Goal: Connect with others: Connect with other users

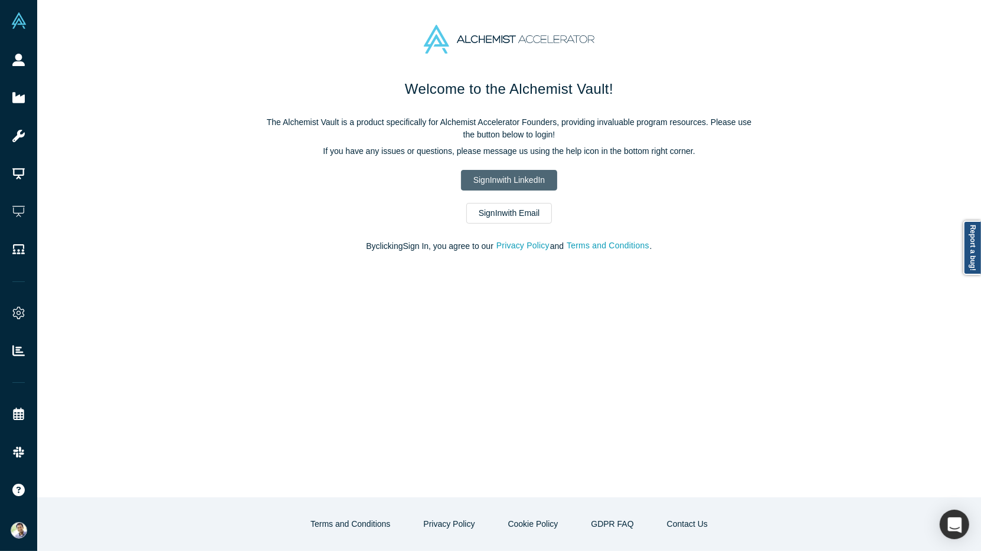
click at [489, 182] on link "Sign In with LinkedIn" at bounding box center [509, 180] width 96 height 21
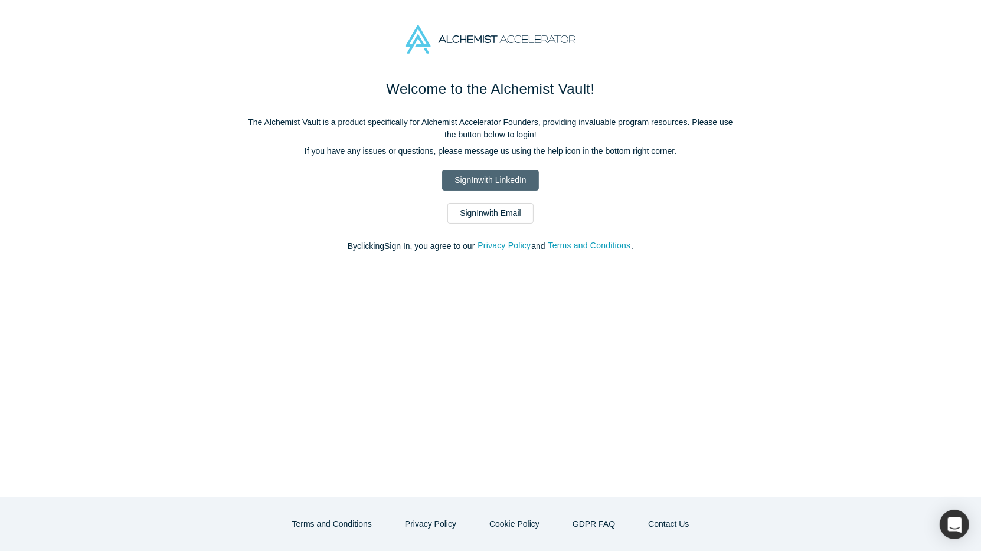
click at [487, 182] on link "Sign In with LinkedIn" at bounding box center [490, 180] width 96 height 21
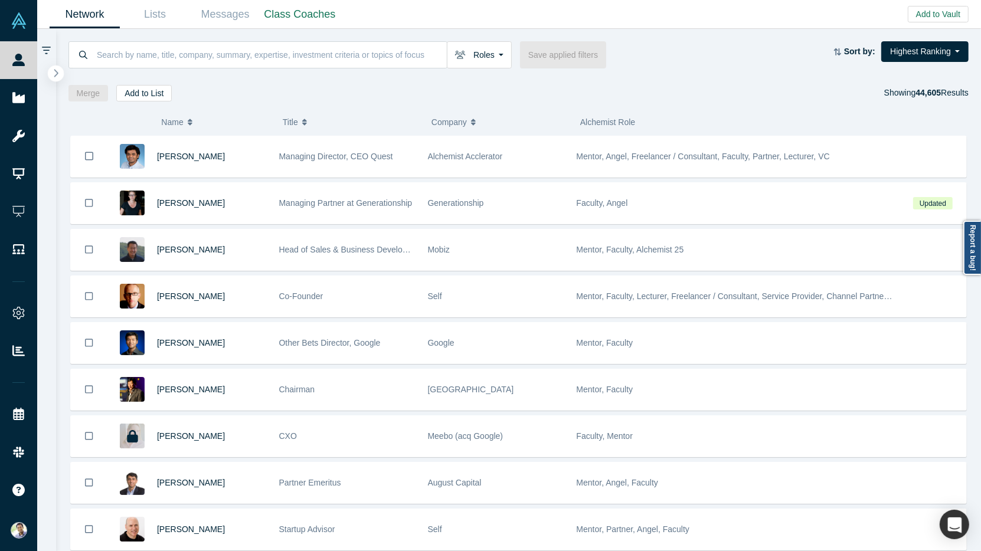
click at [57, 76] on icon "button" at bounding box center [56, 72] width 6 height 9
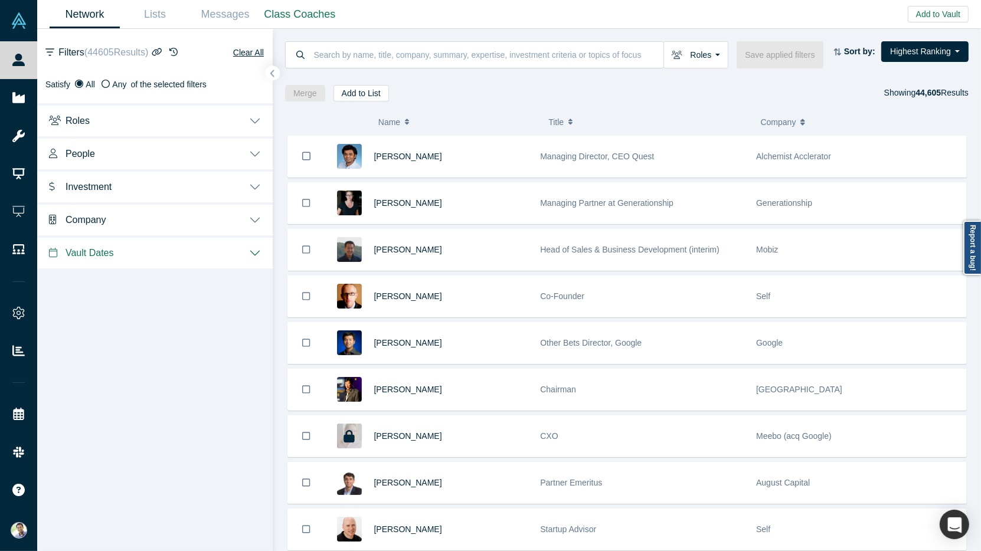
click at [257, 156] on button "People" at bounding box center [154, 152] width 235 height 33
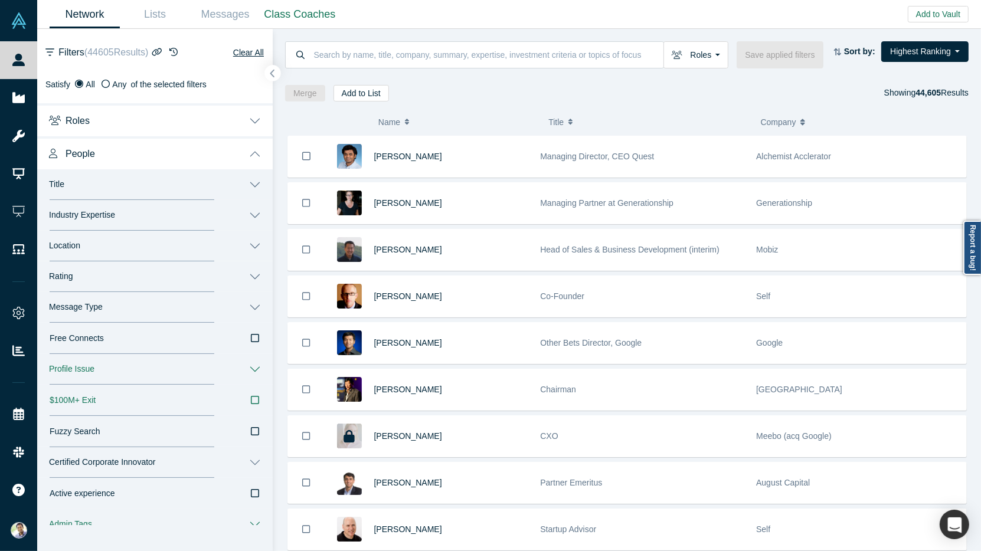
click at [276, 71] on button "button" at bounding box center [273, 74] width 16 height 16
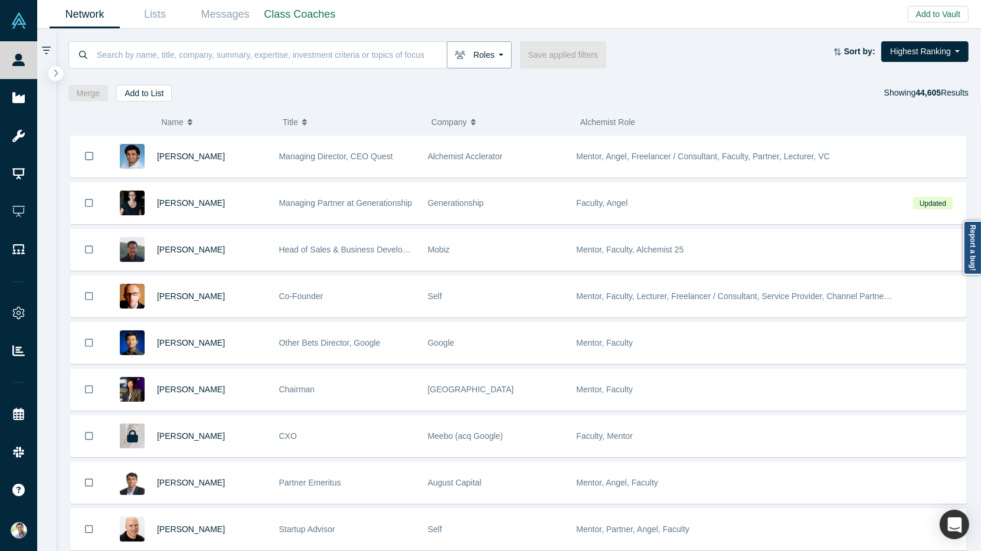
click at [499, 55] on button "Roles" at bounding box center [479, 54] width 65 height 27
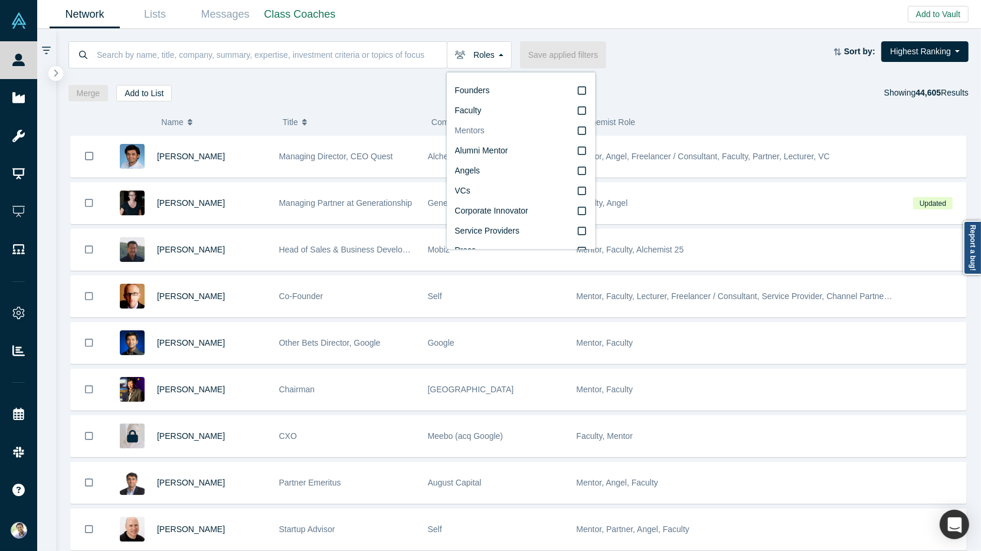
click at [583, 131] on icon at bounding box center [582, 130] width 8 height 9
click at [0, 0] on input "Mentors" at bounding box center [0, 0] width 0 height 0
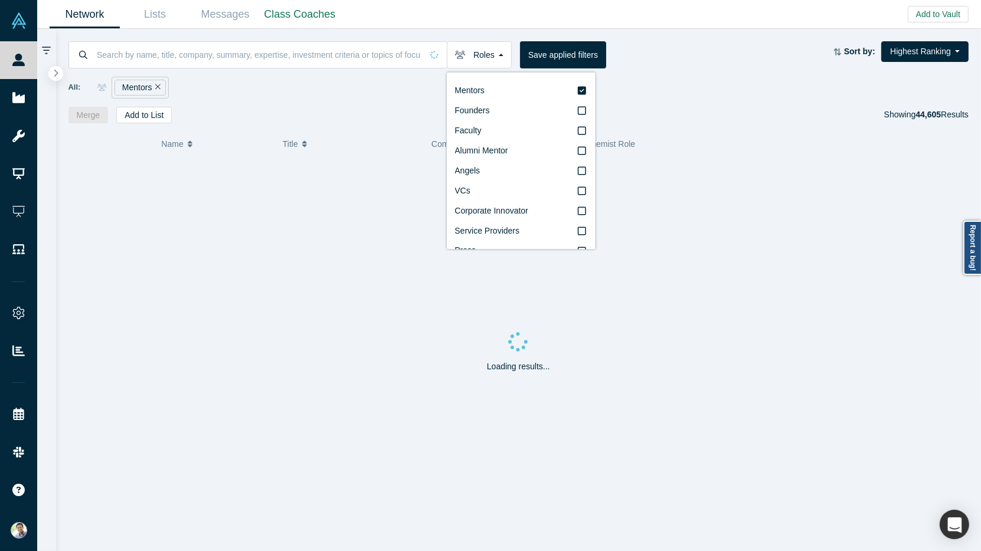
click at [292, 101] on div "Roles Mentors Founders Faculty Alumni Mentor Angels VCs Corporate Innovator Ser…" at bounding box center [518, 76] width 925 height 94
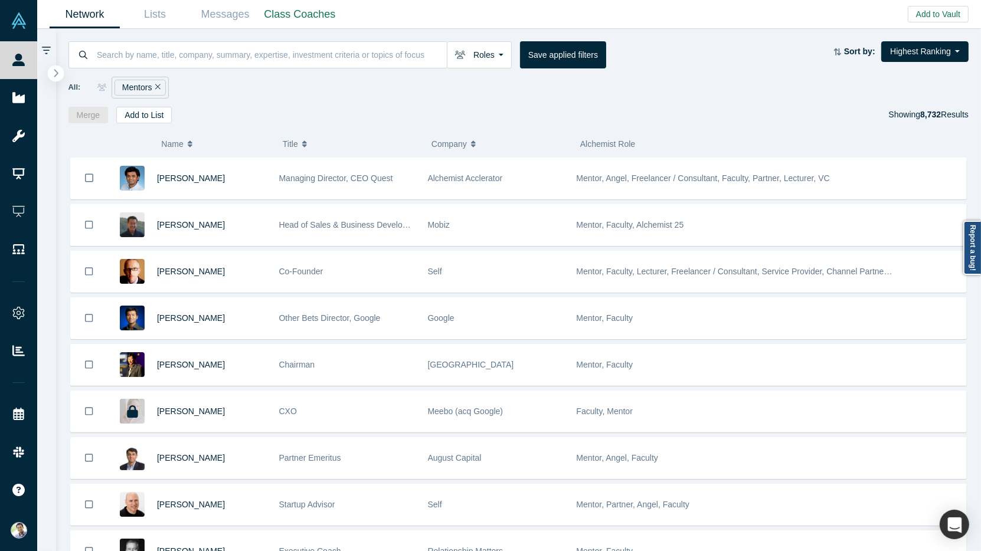
click at [54, 77] on icon "button" at bounding box center [56, 72] width 6 height 9
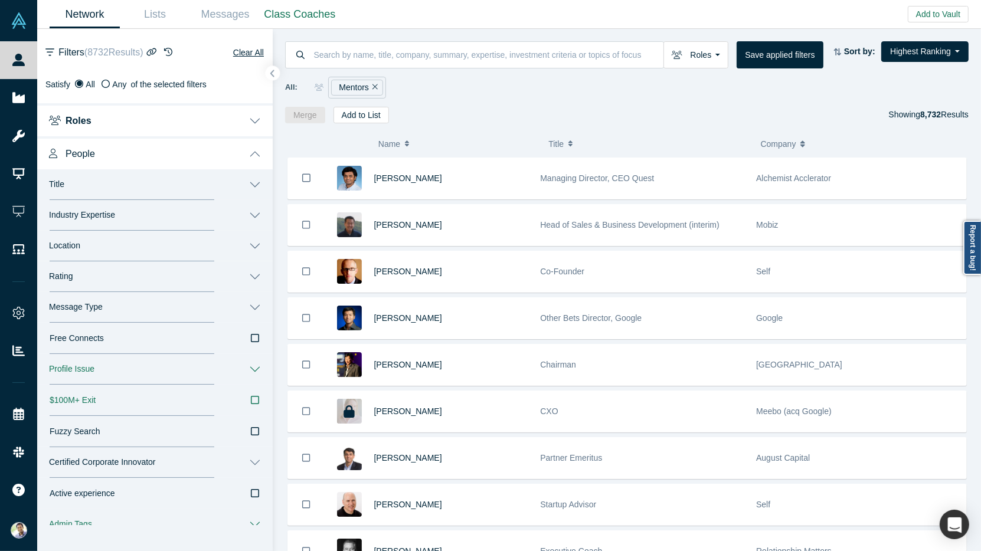
click at [255, 153] on button "People" at bounding box center [154, 152] width 235 height 33
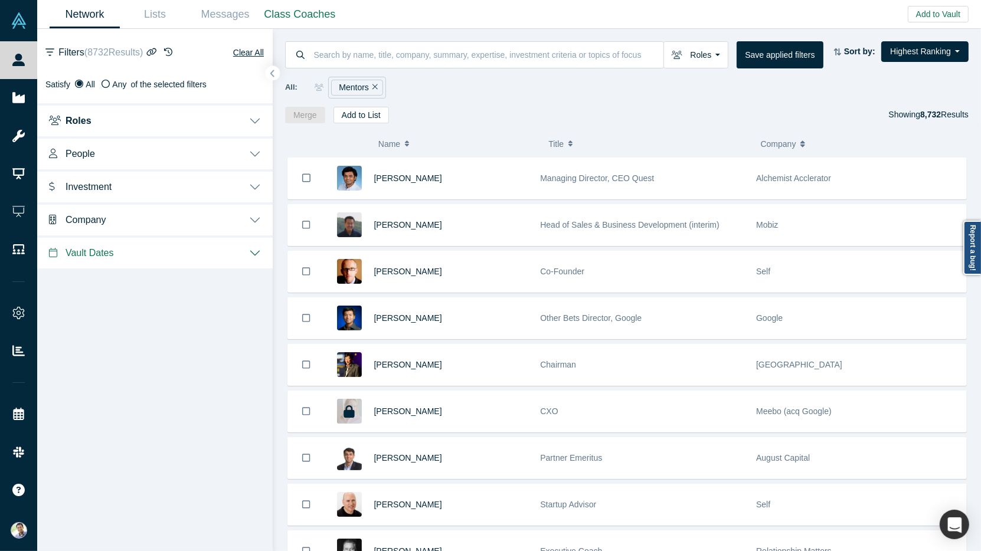
click at [256, 184] on button "Investment" at bounding box center [154, 185] width 235 height 33
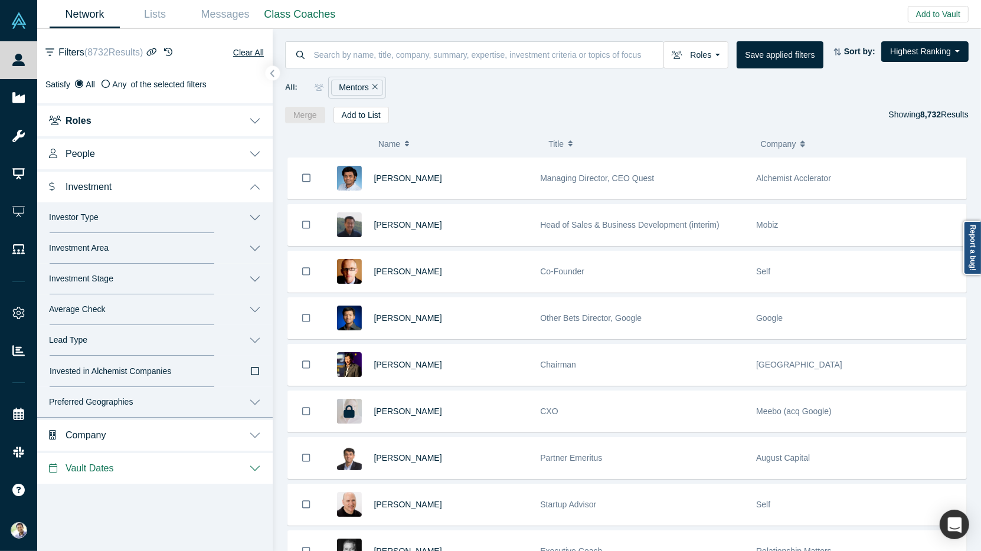
click at [260, 212] on button "Investor Type" at bounding box center [154, 217] width 235 height 31
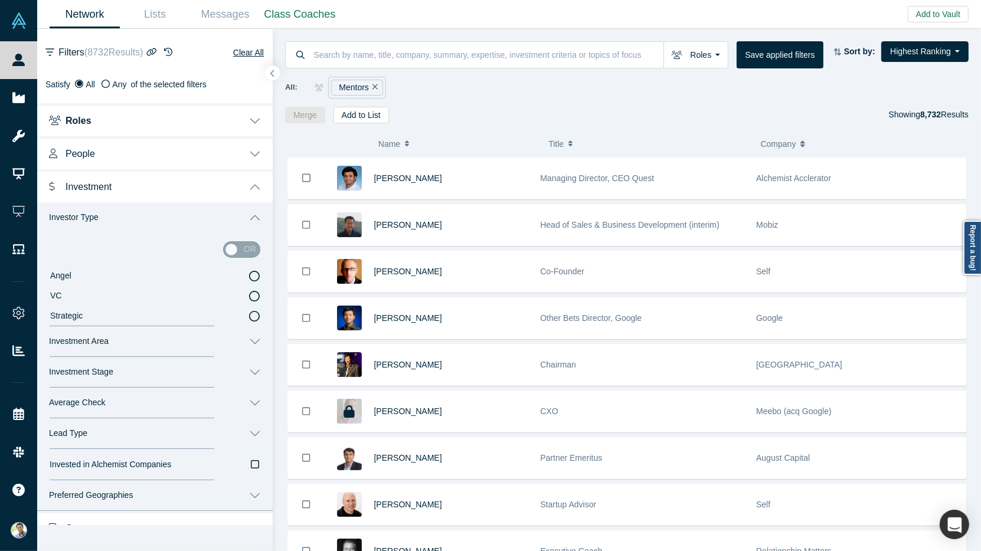
click at [252, 297] on icon at bounding box center [254, 296] width 11 height 11
click at [0, 0] on input "VC" at bounding box center [0, 0] width 0 height 0
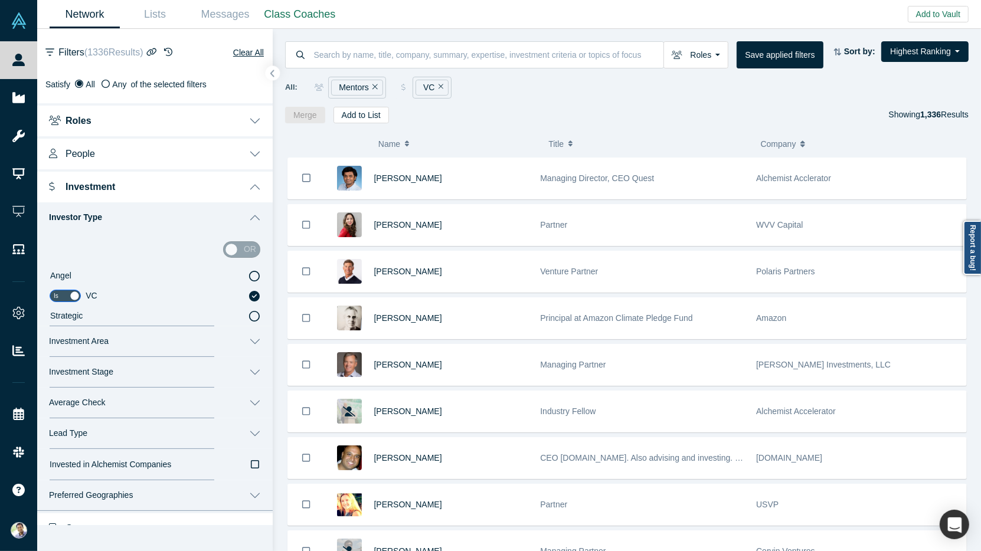
click at [255, 218] on button "Investor Type" at bounding box center [154, 217] width 235 height 31
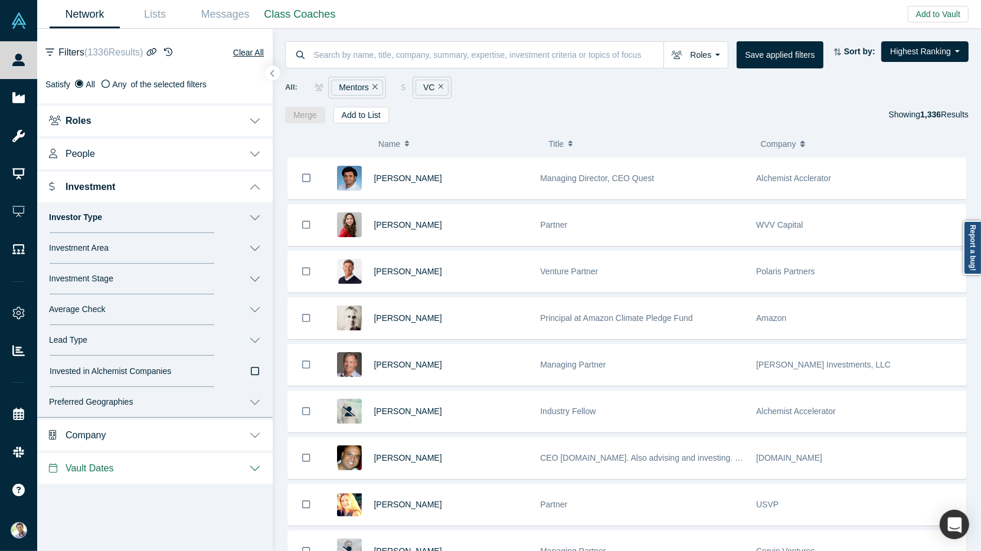
click at [255, 191] on button "Investment" at bounding box center [154, 185] width 235 height 33
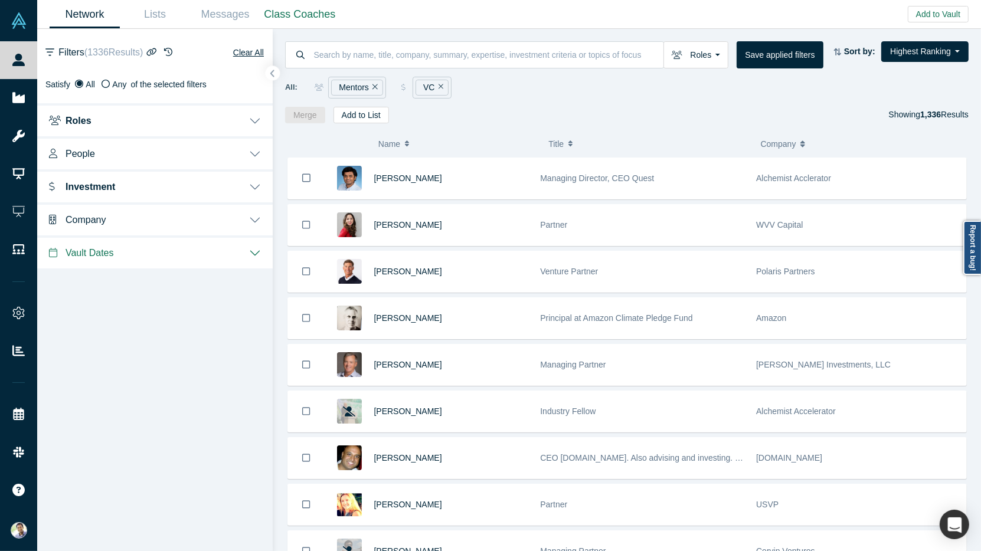
click at [257, 155] on button "People" at bounding box center [154, 152] width 235 height 33
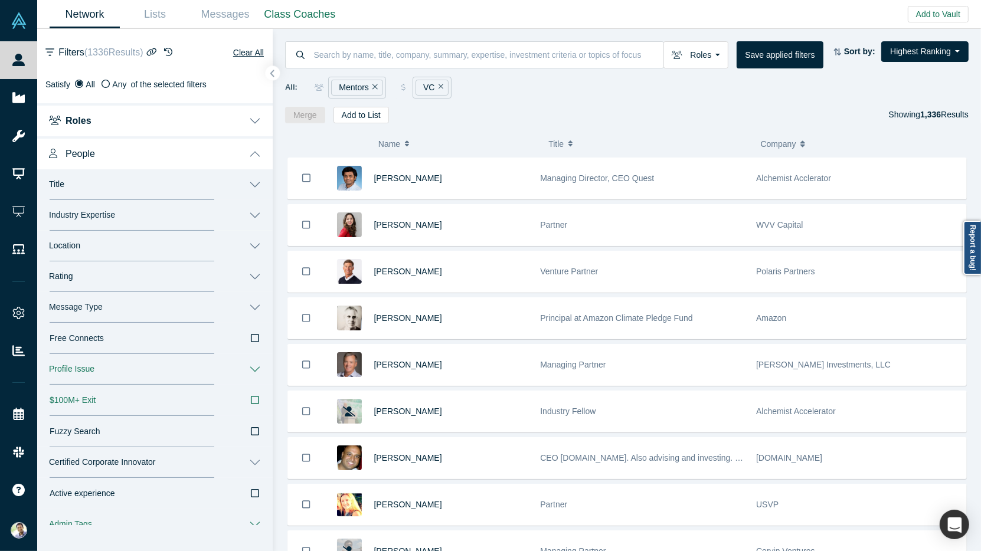
click at [256, 309] on button "Message Type" at bounding box center [154, 307] width 235 height 31
click at [255, 365] on icon at bounding box center [254, 366] width 11 height 11
click at [0, 0] on input "Book a Slot" at bounding box center [0, 0] width 0 height 0
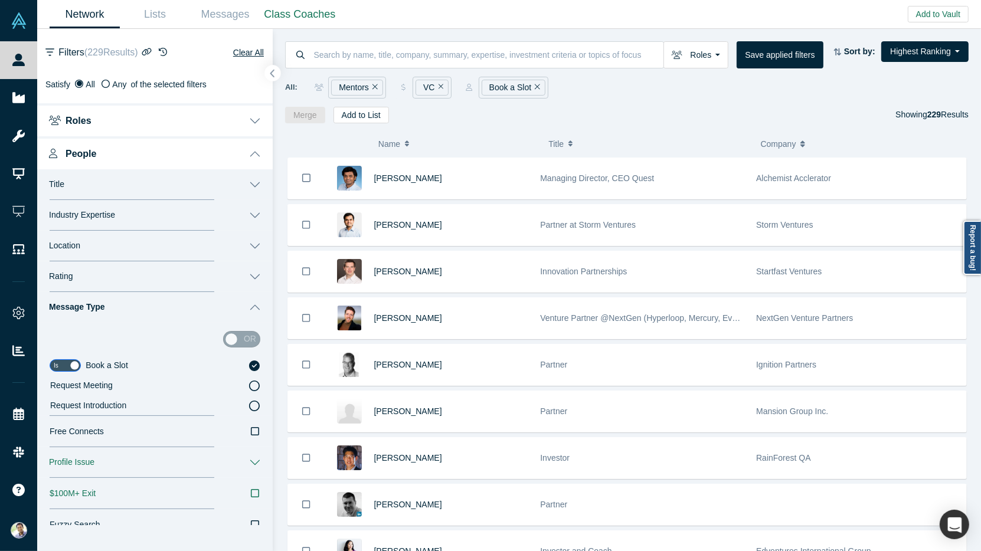
click at [274, 75] on icon "button" at bounding box center [273, 73] width 6 height 9
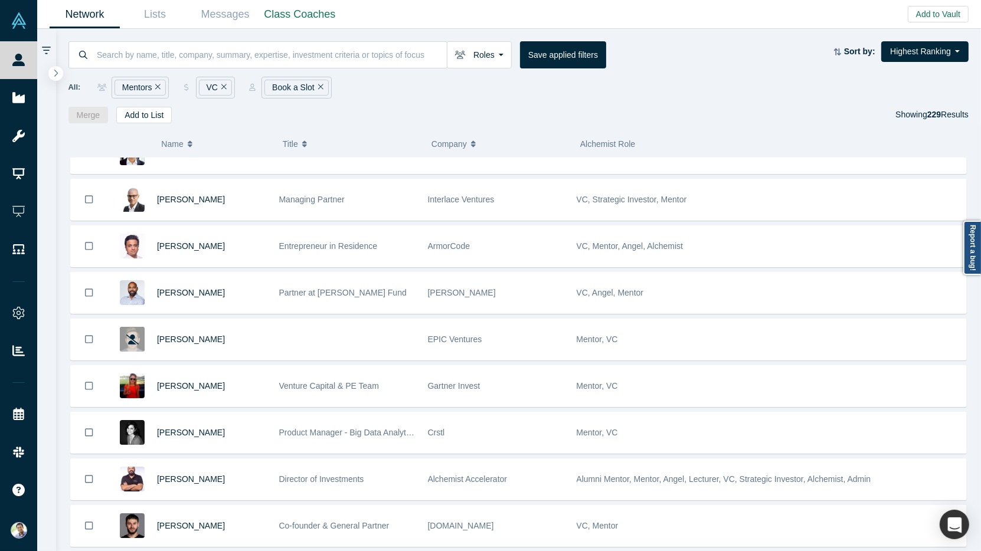
scroll to position [2371, 0]
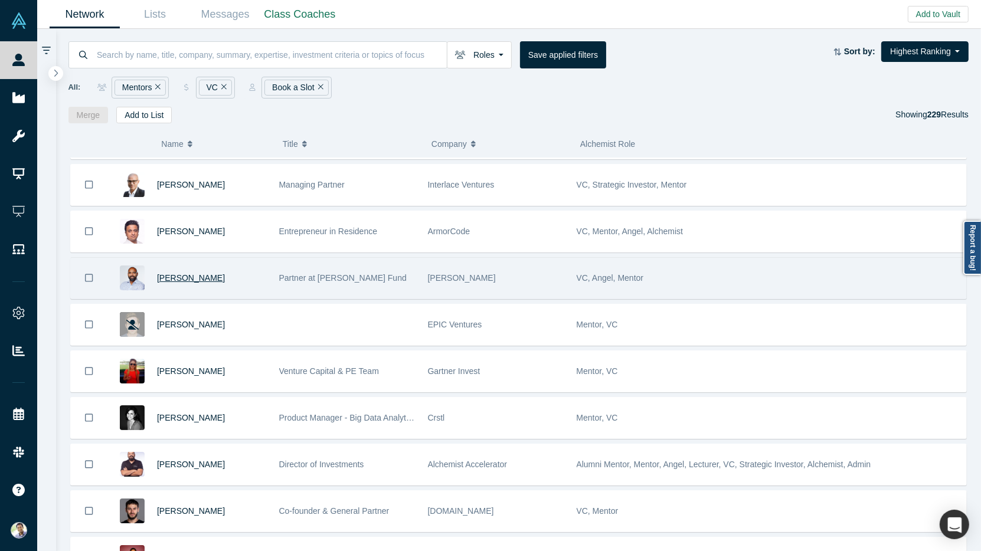
click at [179, 273] on span "Rishi Garg" at bounding box center [191, 277] width 68 height 9
